Goal: Find specific page/section: Find specific page/section

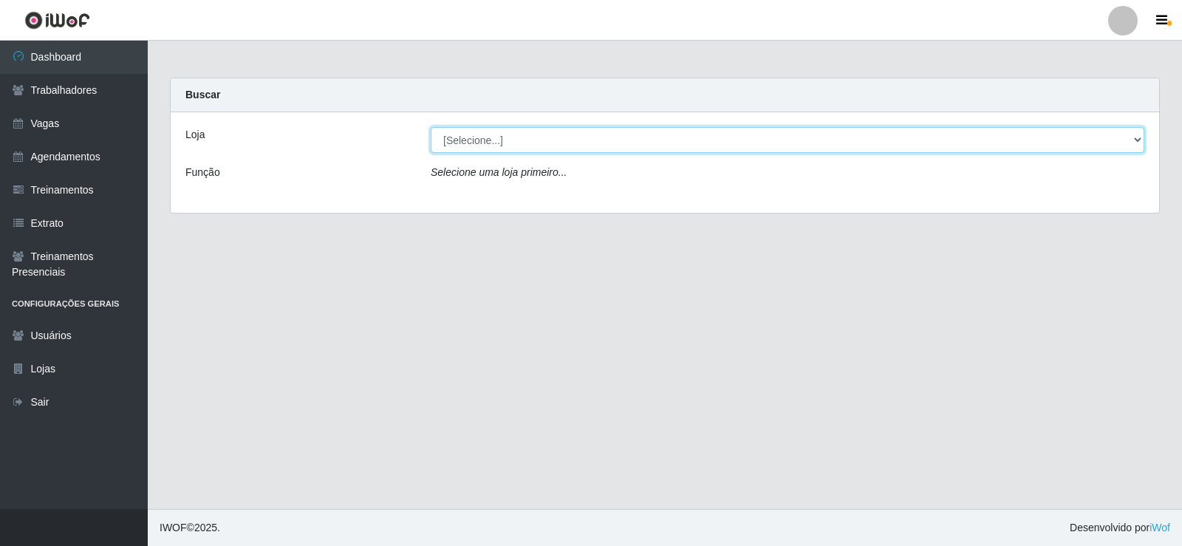
click at [1140, 140] on select "[Selecione...] Supermercado Manaira" at bounding box center [787, 140] width 713 height 26
select select "443"
click at [431, 127] on select "[Selecione...] Supermercado Manaira" at bounding box center [787, 140] width 713 height 26
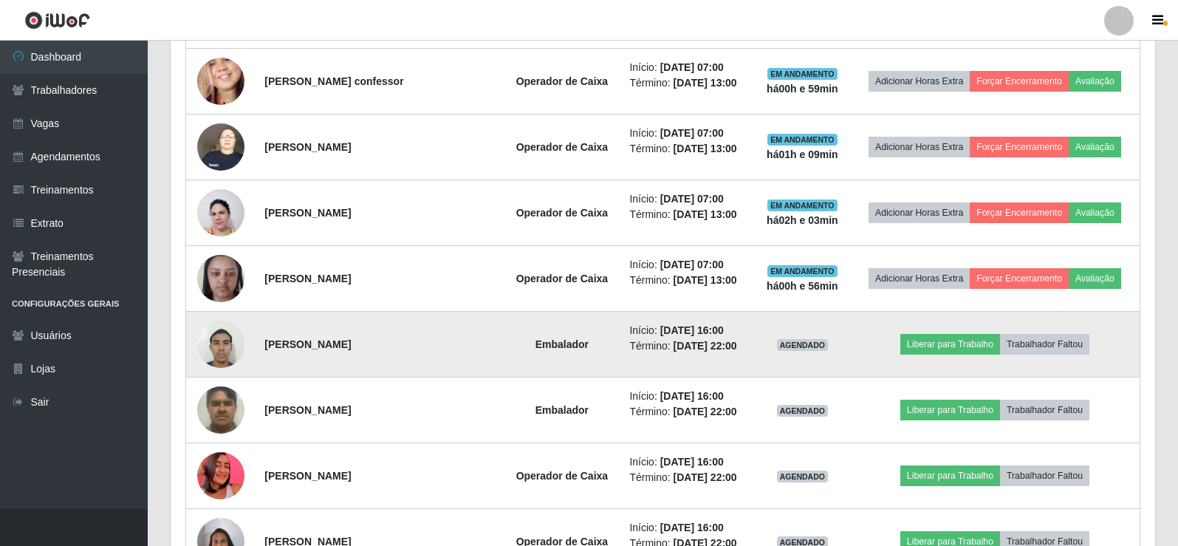
scroll to position [600, 0]
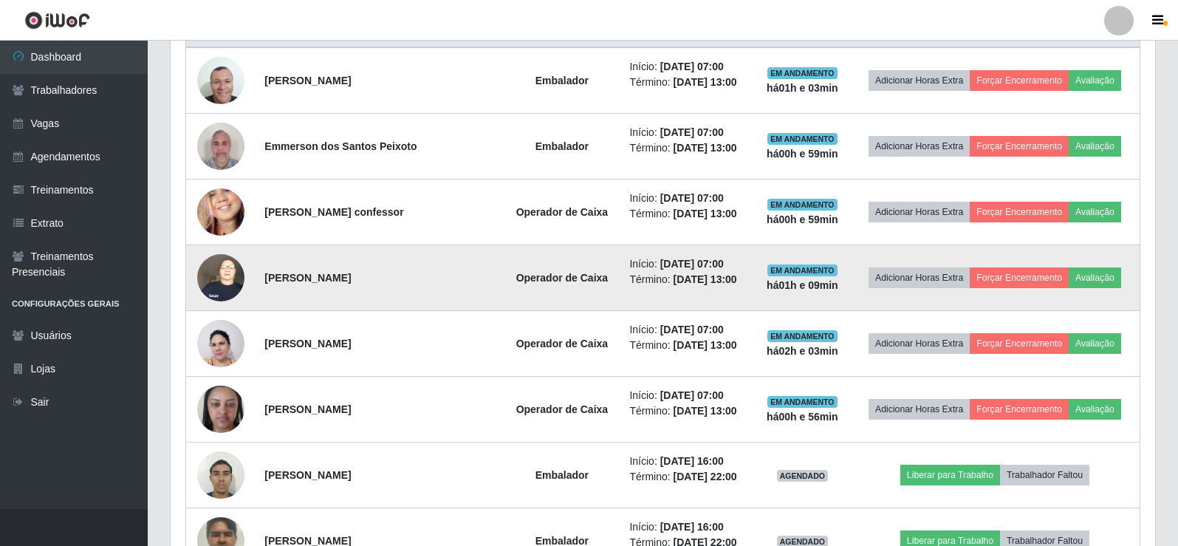
click at [235, 281] on img at bounding box center [220, 277] width 47 height 63
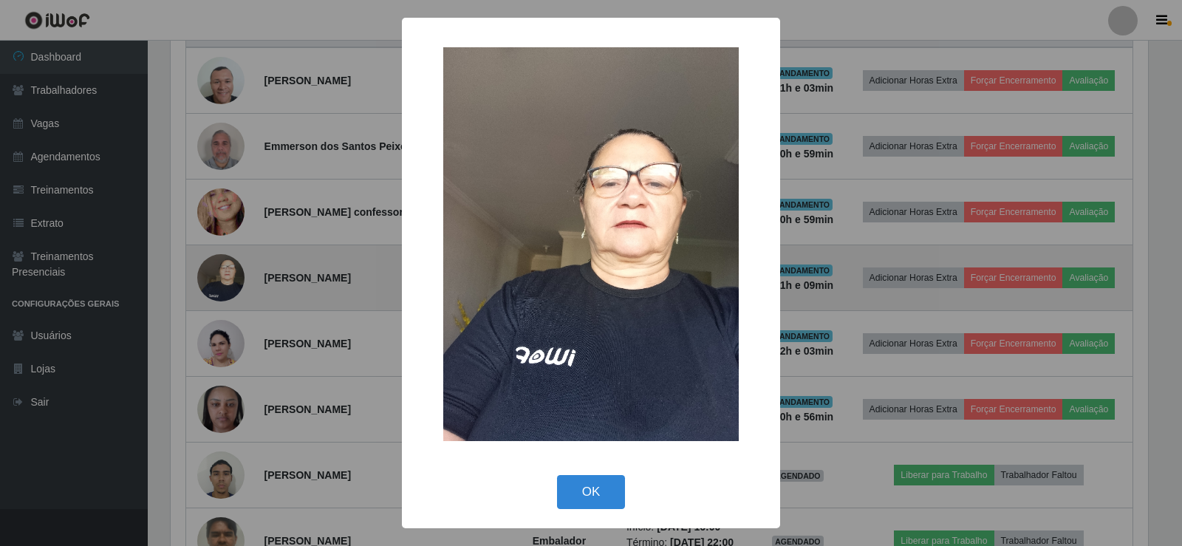
click at [235, 281] on div "× OK Cancel" at bounding box center [591, 273] width 1182 height 546
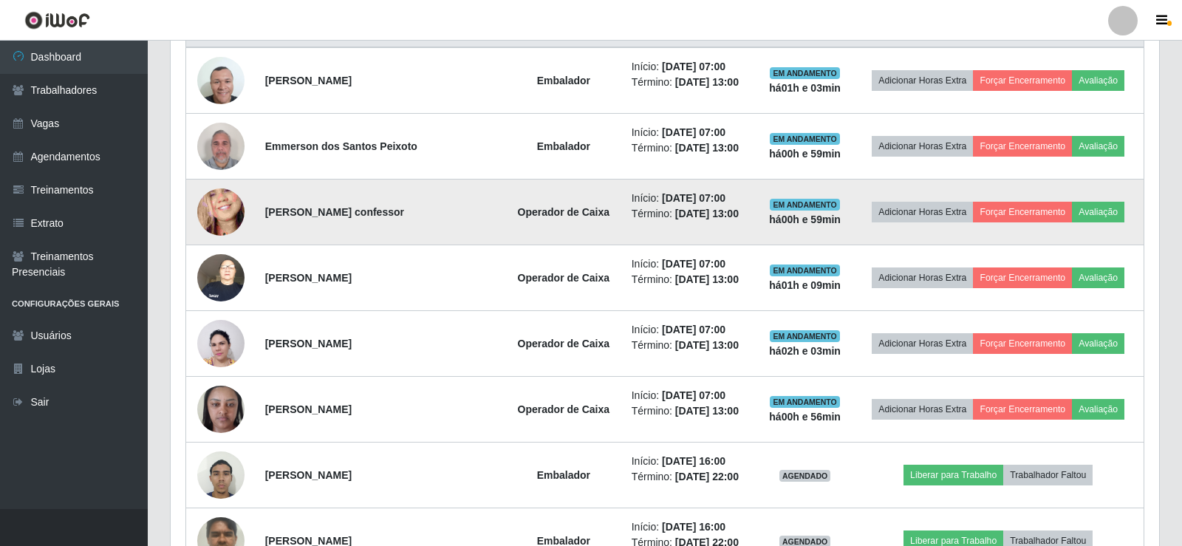
scroll to position [306, 984]
click at [221, 236] on td at bounding box center [221, 212] width 70 height 66
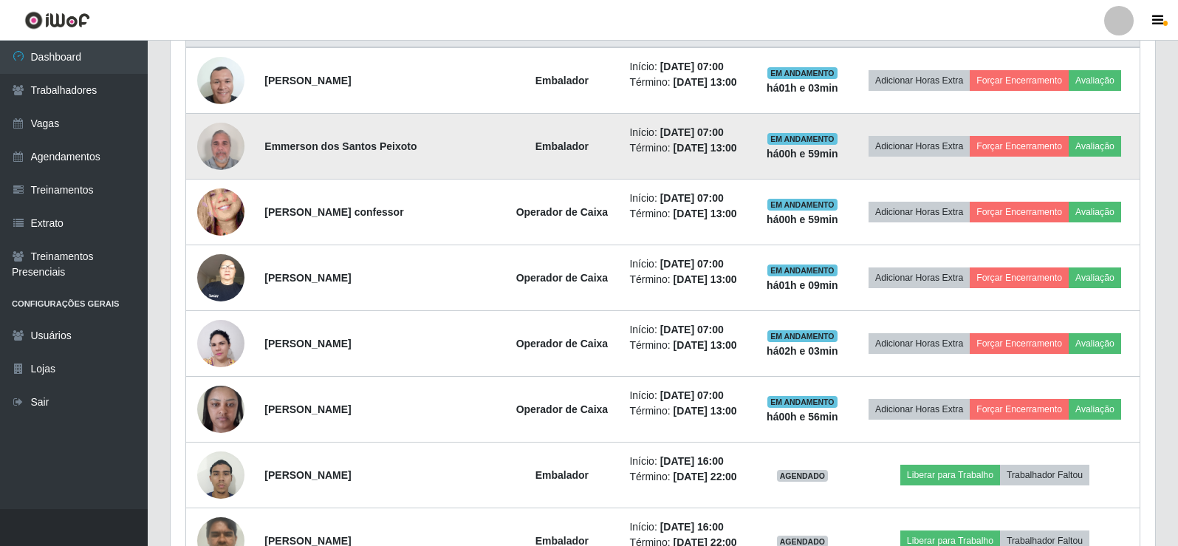
click at [235, 157] on img at bounding box center [220, 145] width 47 height 63
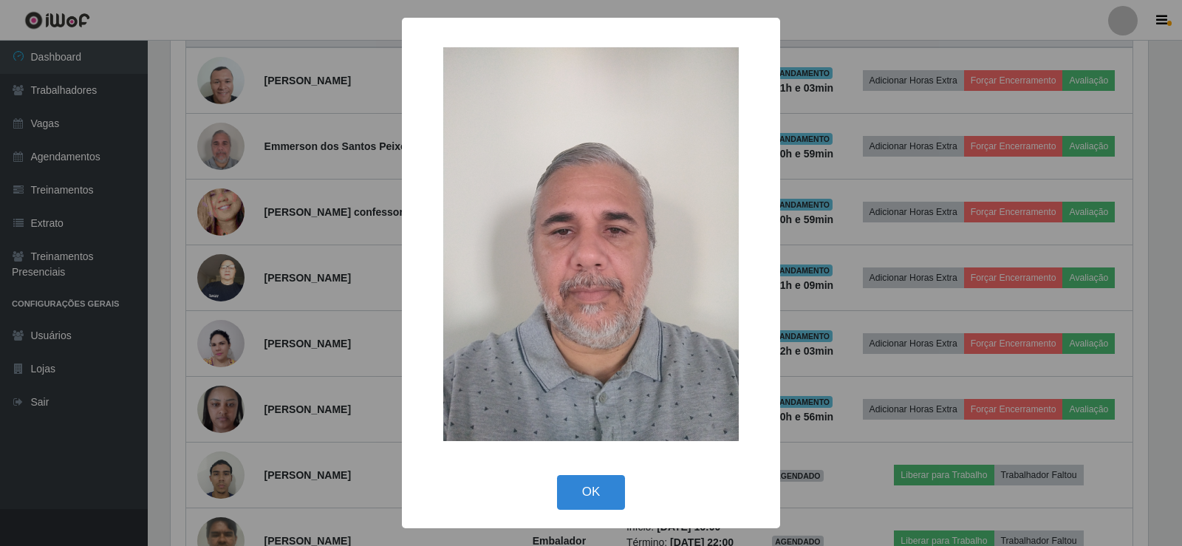
click at [236, 157] on div "× OK Cancel" at bounding box center [591, 273] width 1182 height 546
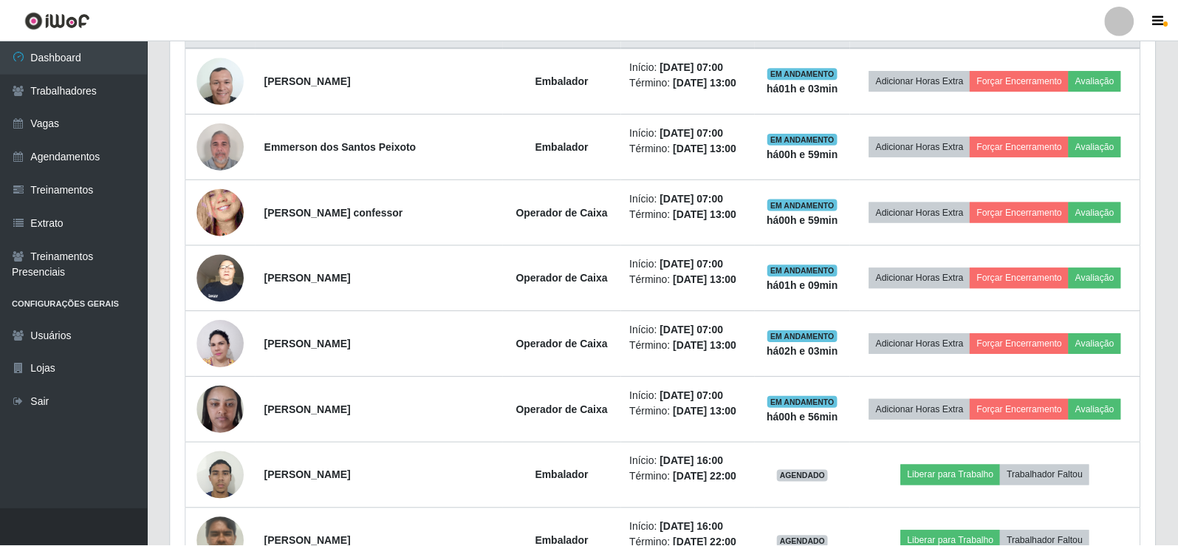
scroll to position [306, 984]
click at [236, 157] on img at bounding box center [220, 145] width 47 height 63
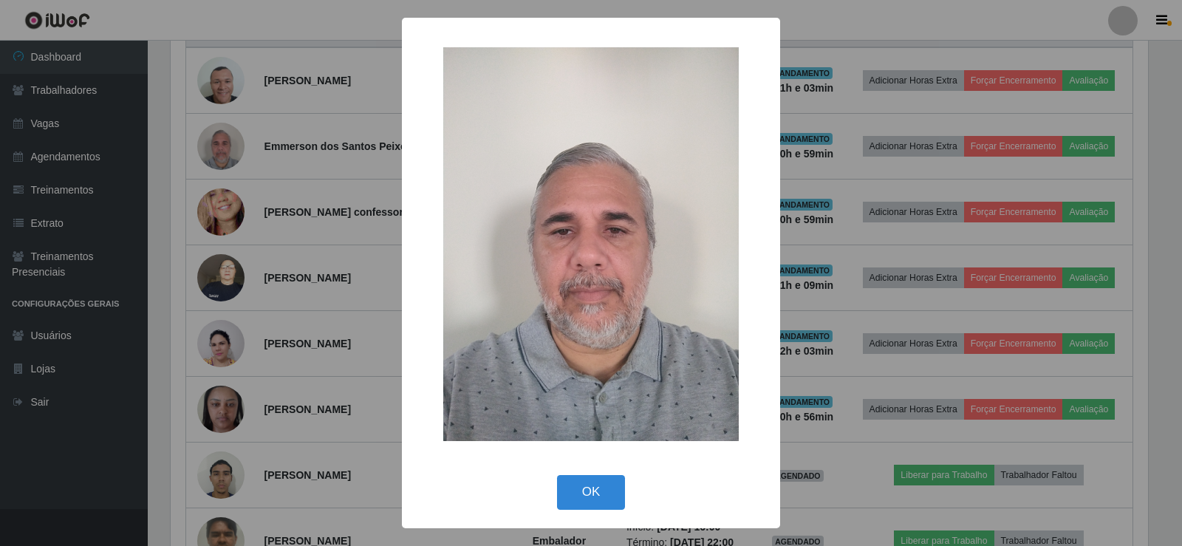
click at [315, 162] on div "× OK Cancel" at bounding box center [591, 273] width 1182 height 546
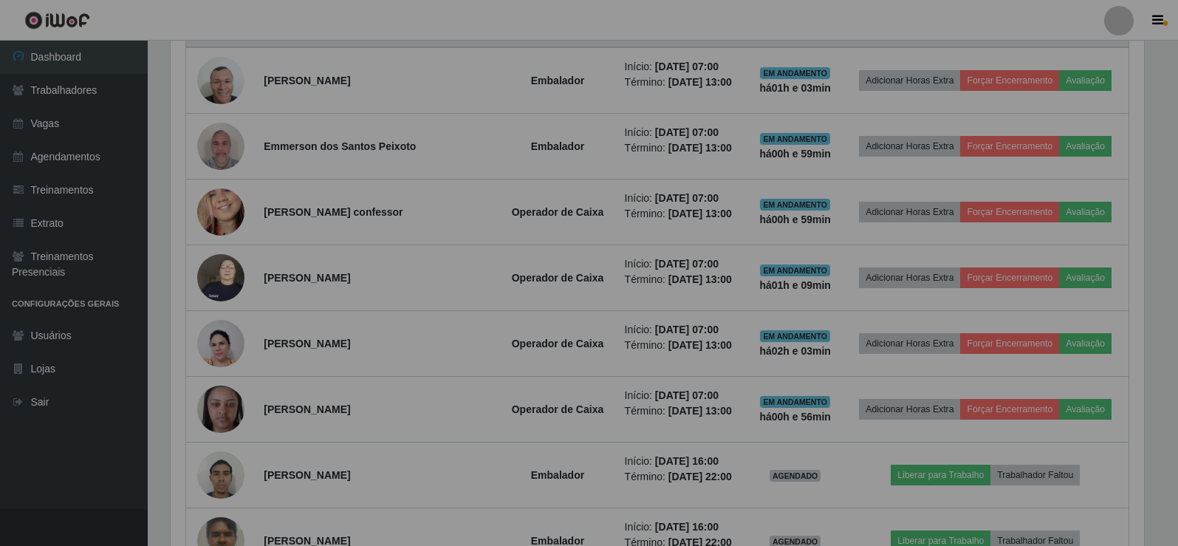
scroll to position [306, 984]
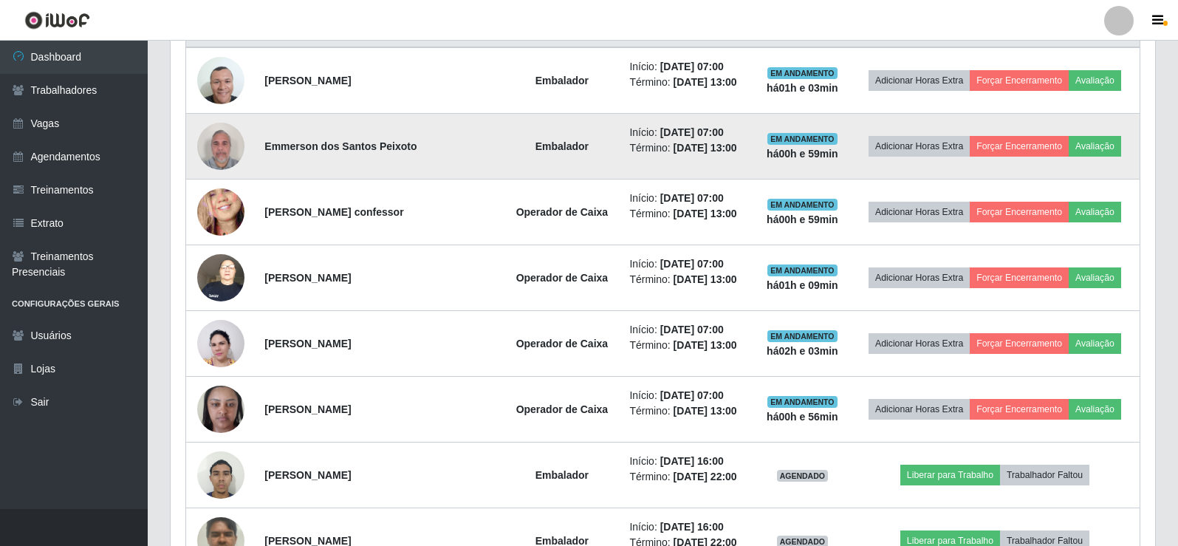
click at [216, 157] on img at bounding box center [220, 145] width 47 height 63
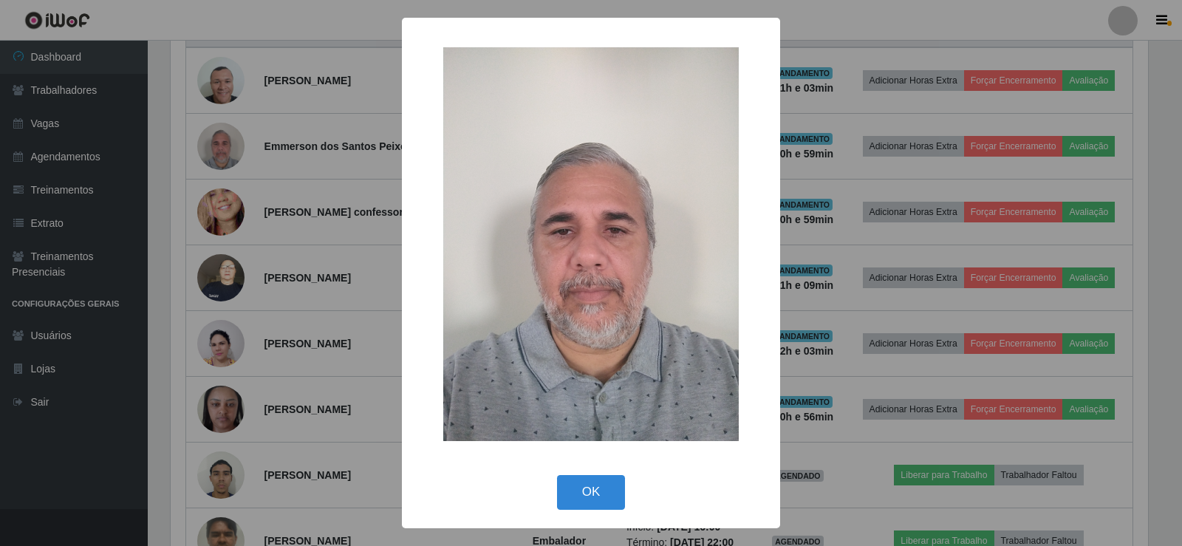
click at [225, 143] on div "× OK Cancel" at bounding box center [591, 273] width 1182 height 546
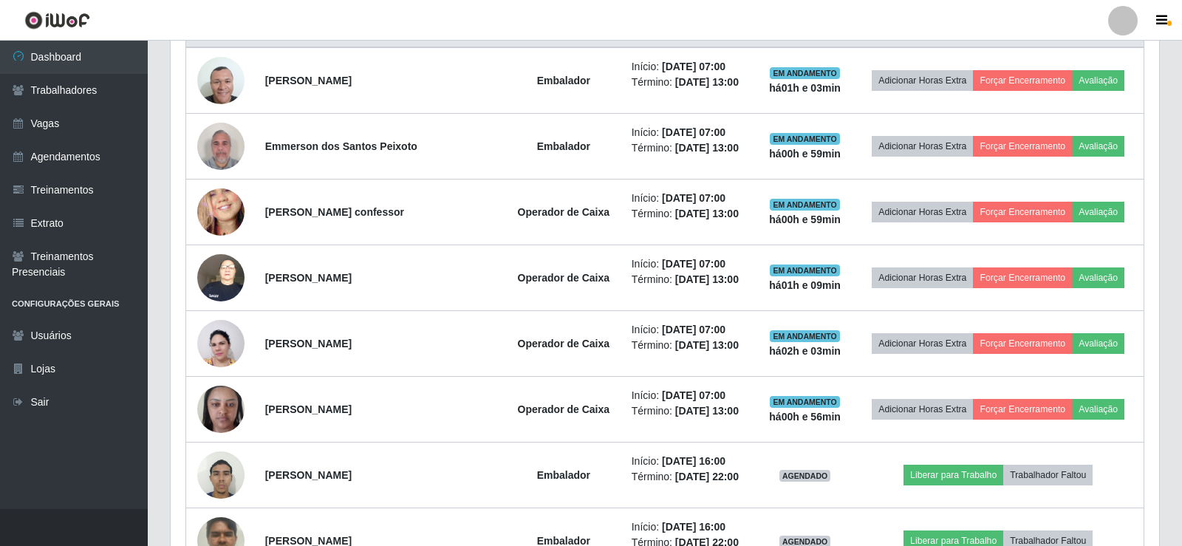
scroll to position [306, 984]
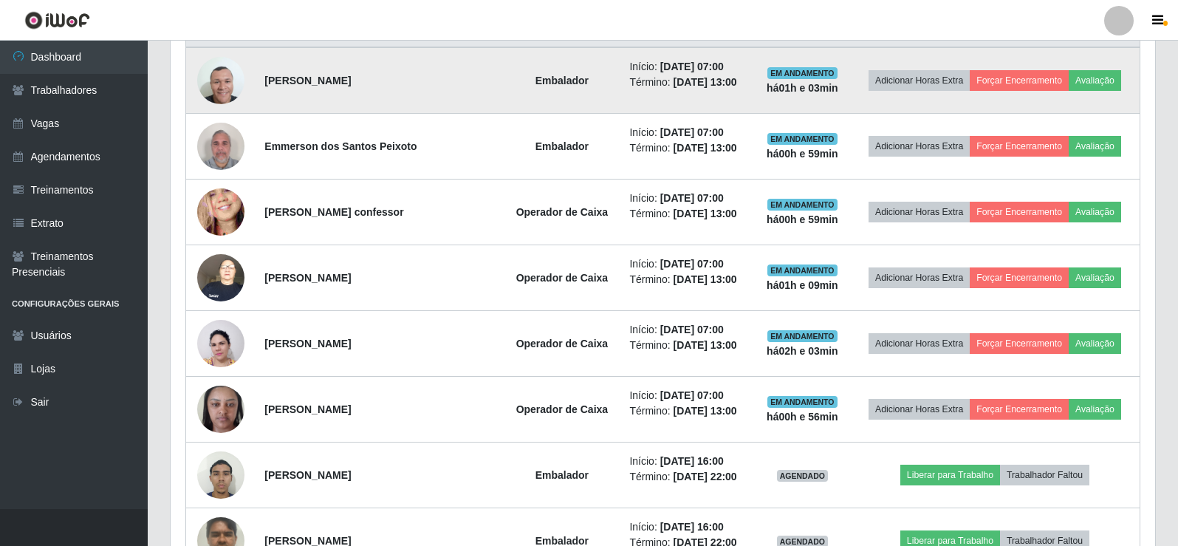
click at [220, 97] on img at bounding box center [220, 80] width 47 height 47
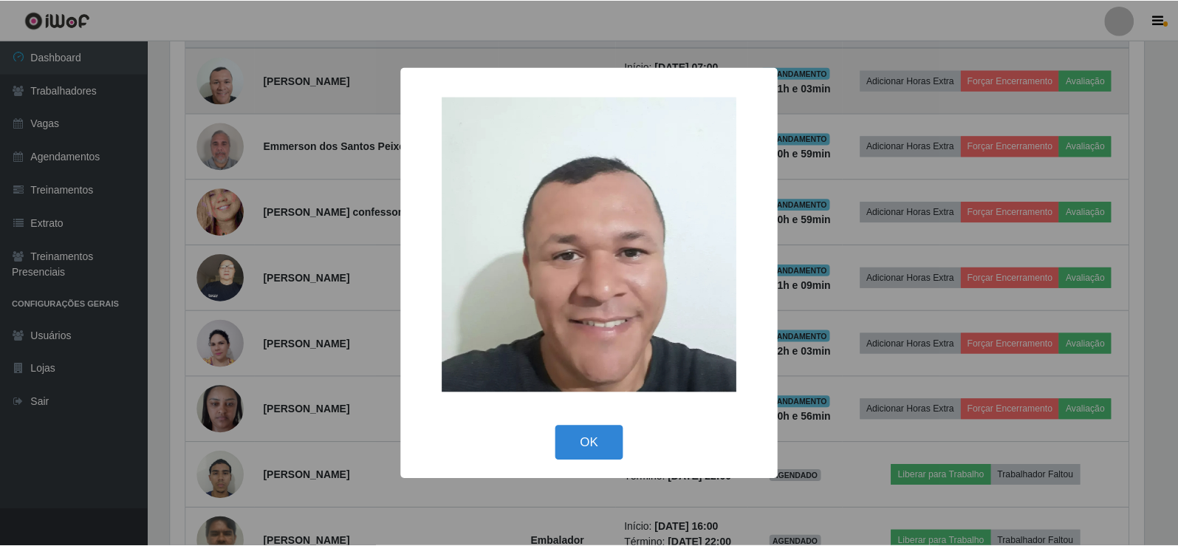
scroll to position [306, 977]
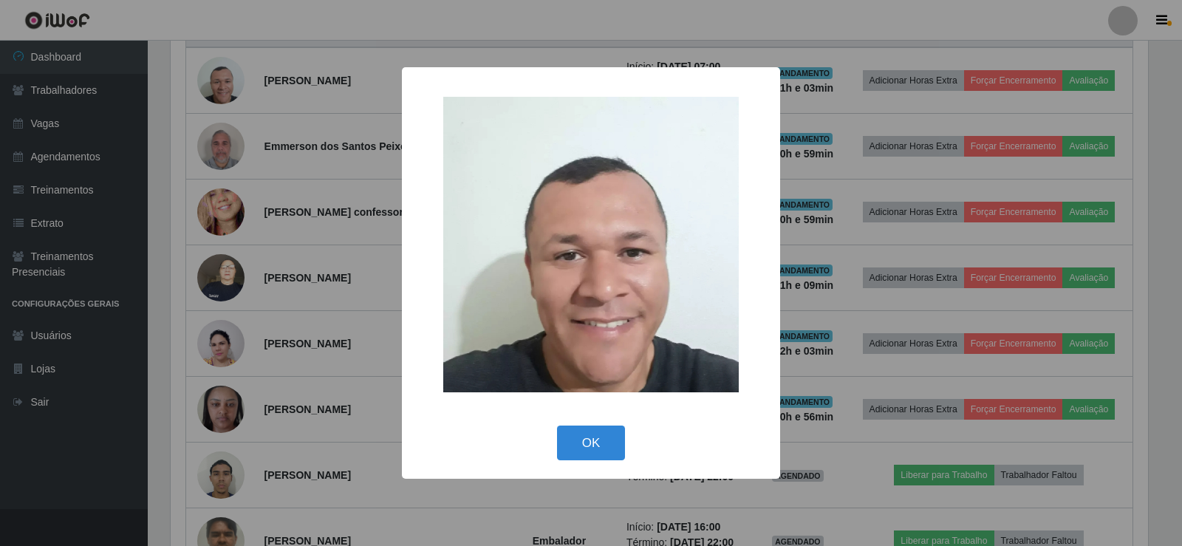
click at [253, 356] on div "× OK Cancel" at bounding box center [591, 273] width 1182 height 546
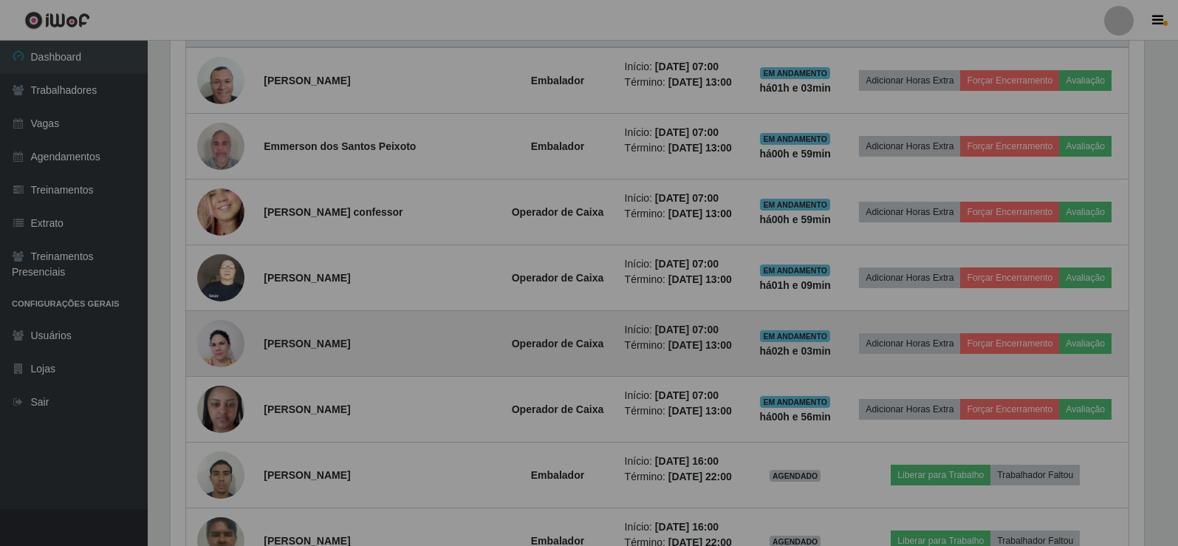
scroll to position [0, 0]
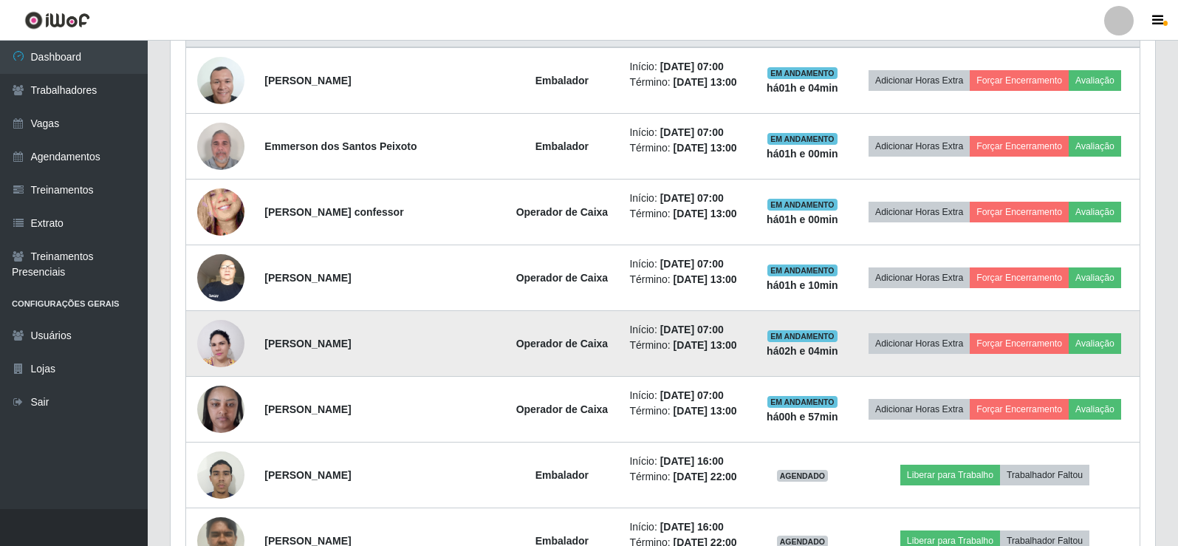
click at [228, 347] on img at bounding box center [220, 344] width 47 height 64
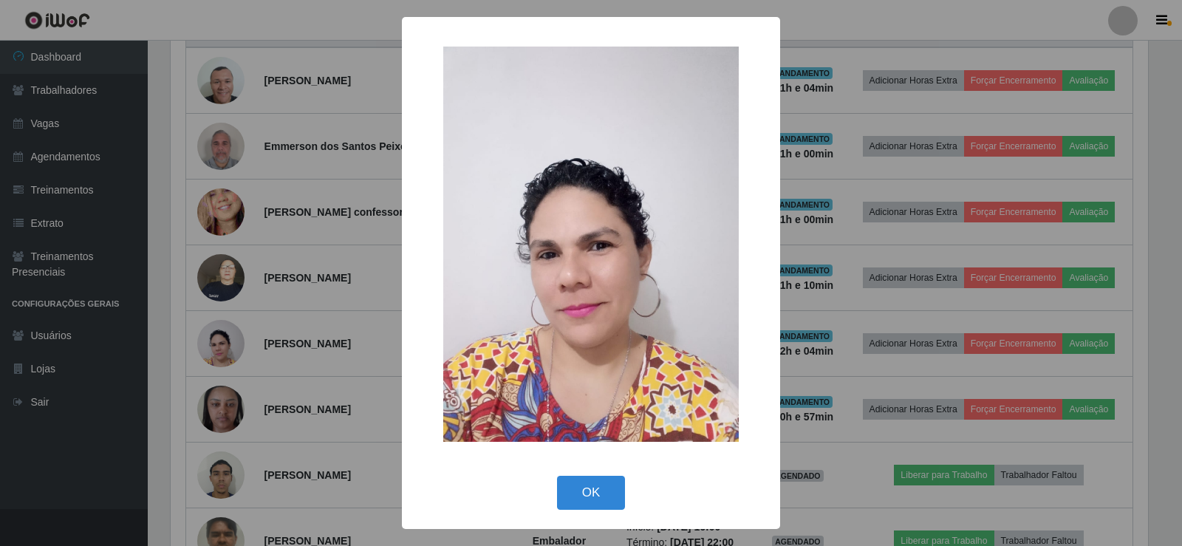
click at [230, 334] on div "× OK Cancel" at bounding box center [591, 273] width 1182 height 546
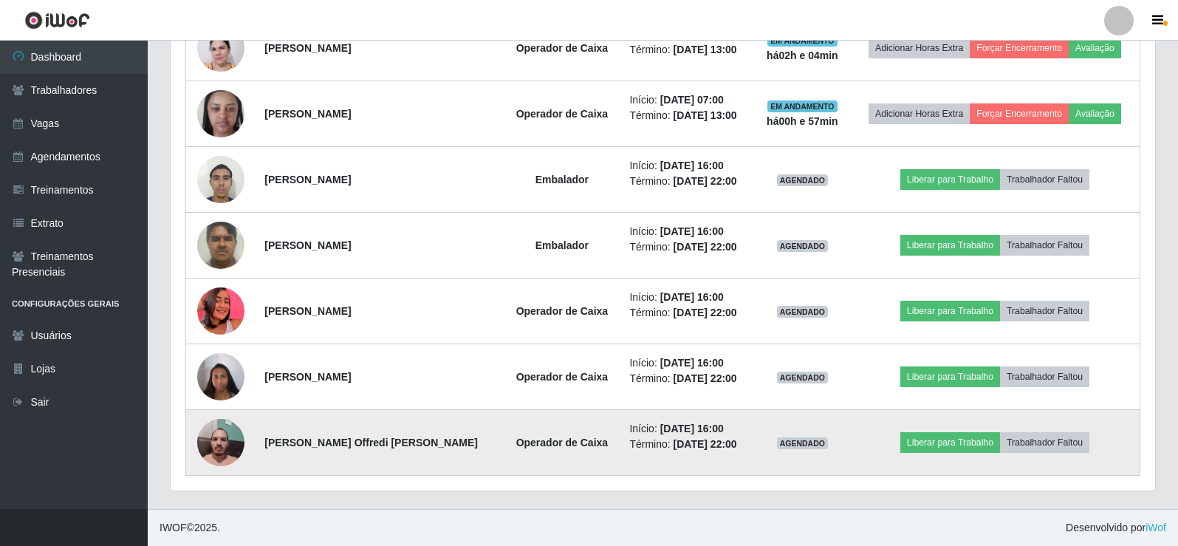
click at [376, 448] on td "[PERSON_NAME] Offredi [PERSON_NAME]" at bounding box center [379, 443] width 247 height 66
